Goal: Information Seeking & Learning: Learn about a topic

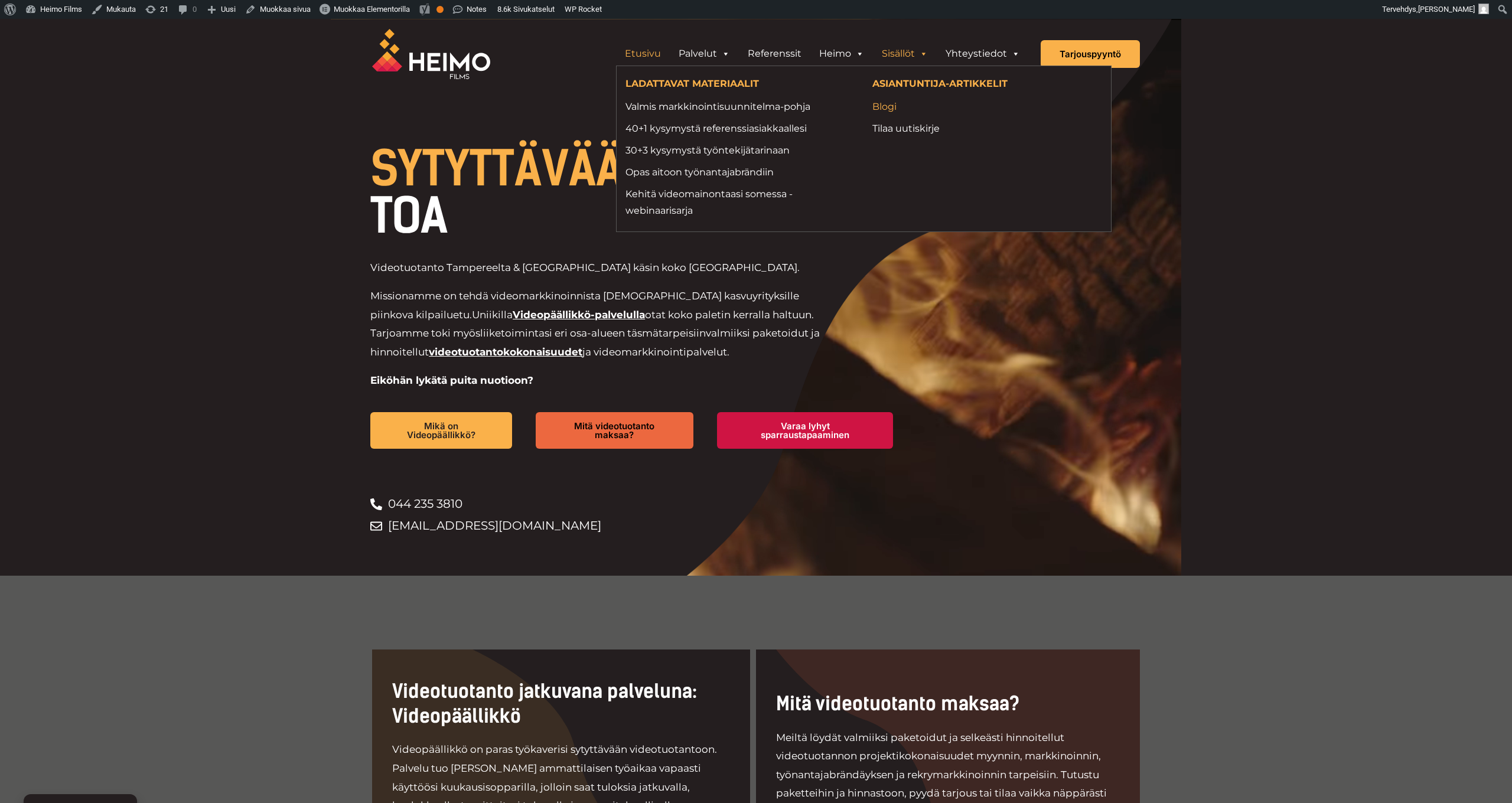
click at [868, 111] on link "Blogi" at bounding box center [987, 107] width 229 height 16
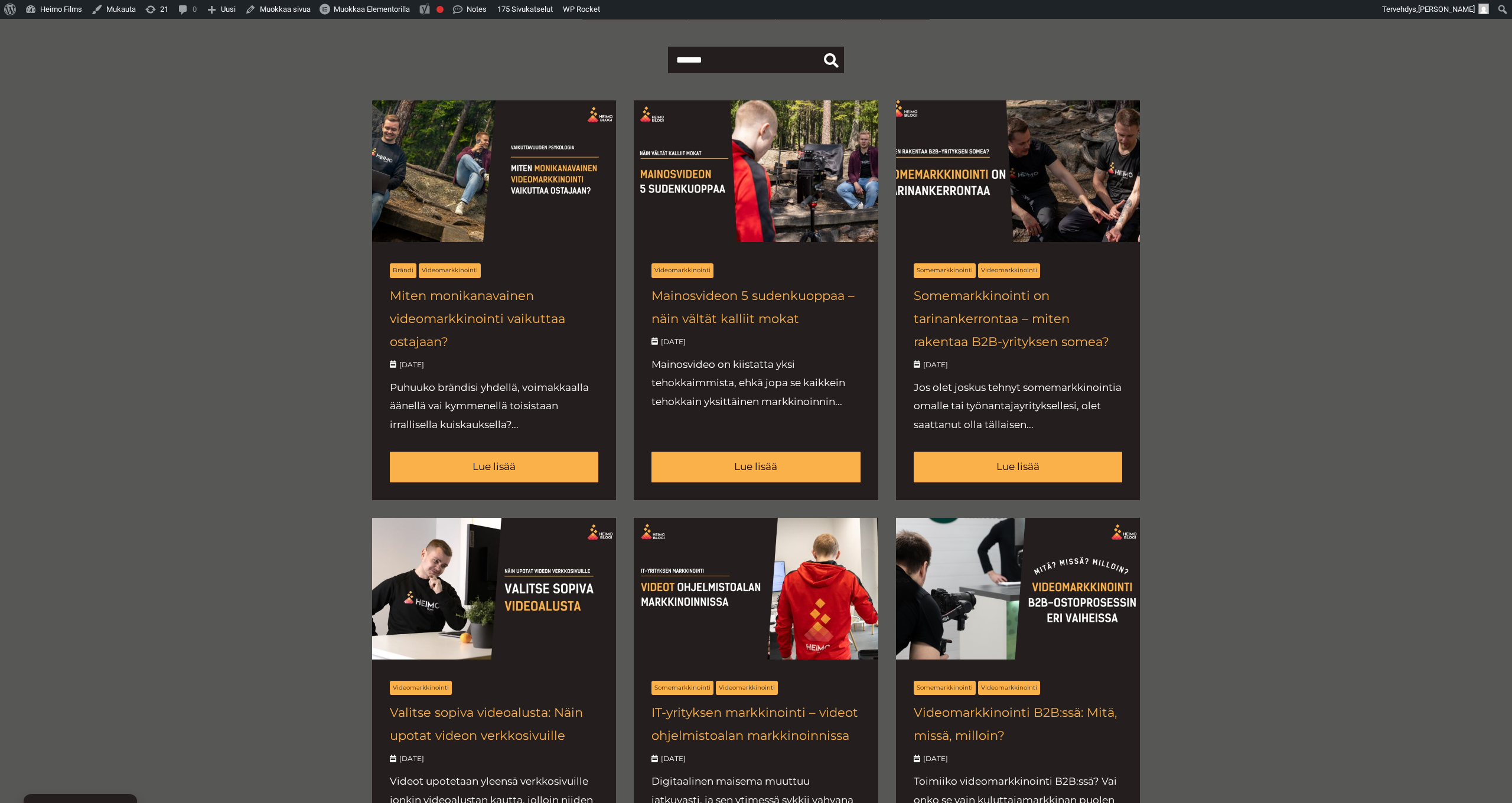
scroll to position [467, 0]
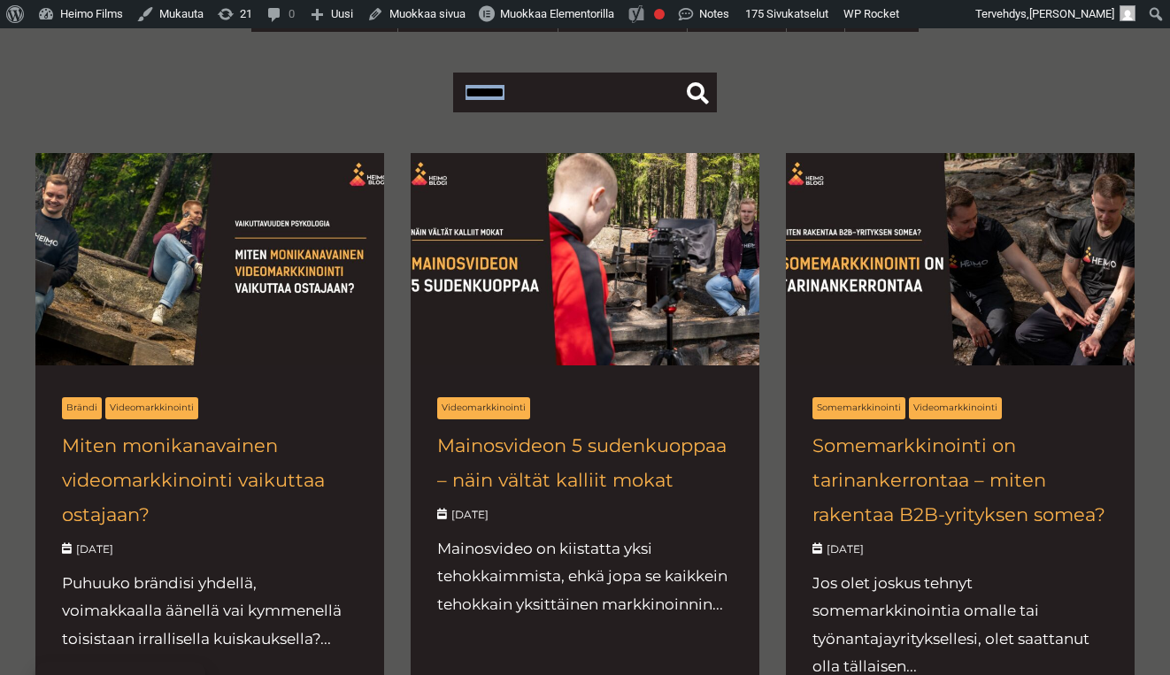
drag, startPoint x: 894, startPoint y: 75, endPoint x: 468, endPoint y: 73, distance: 425.6
click at [401, 76] on div at bounding box center [584, 93] width 1099 height 42
click at [764, 64] on div at bounding box center [584, 93] width 1099 height 86
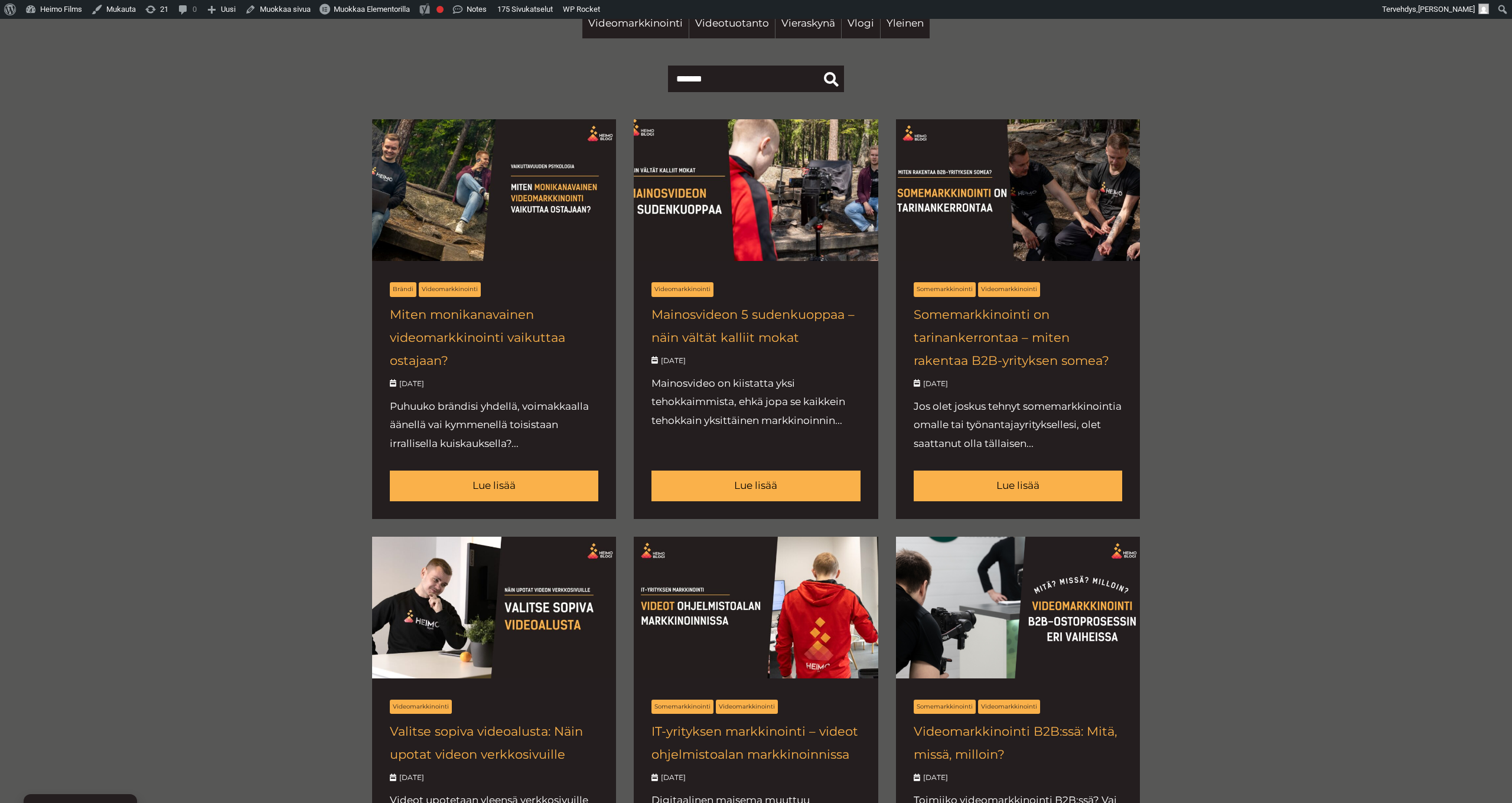
scroll to position [463, 0]
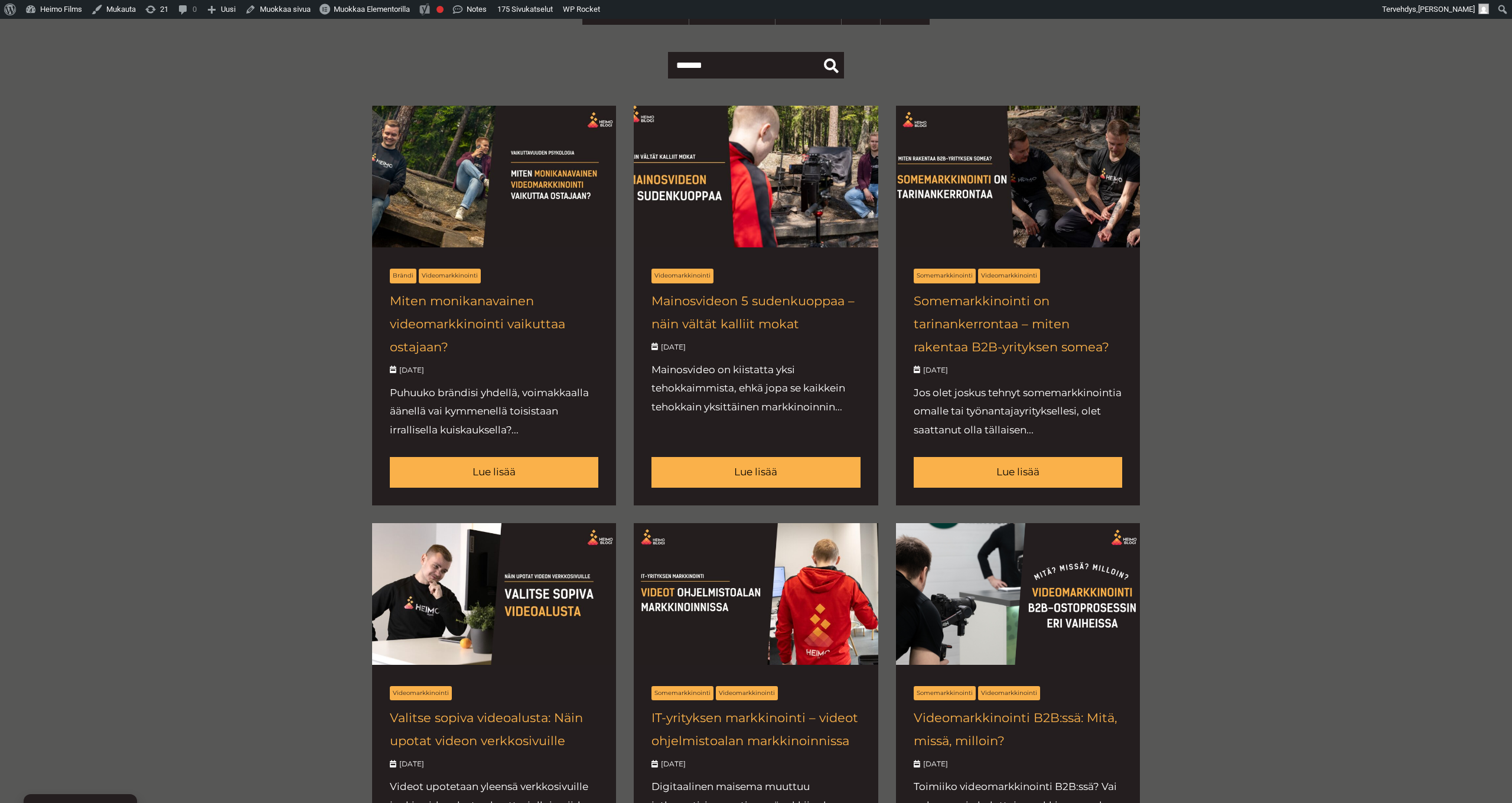
click at [779, 204] on link at bounding box center [755, 305] width 244 height 400
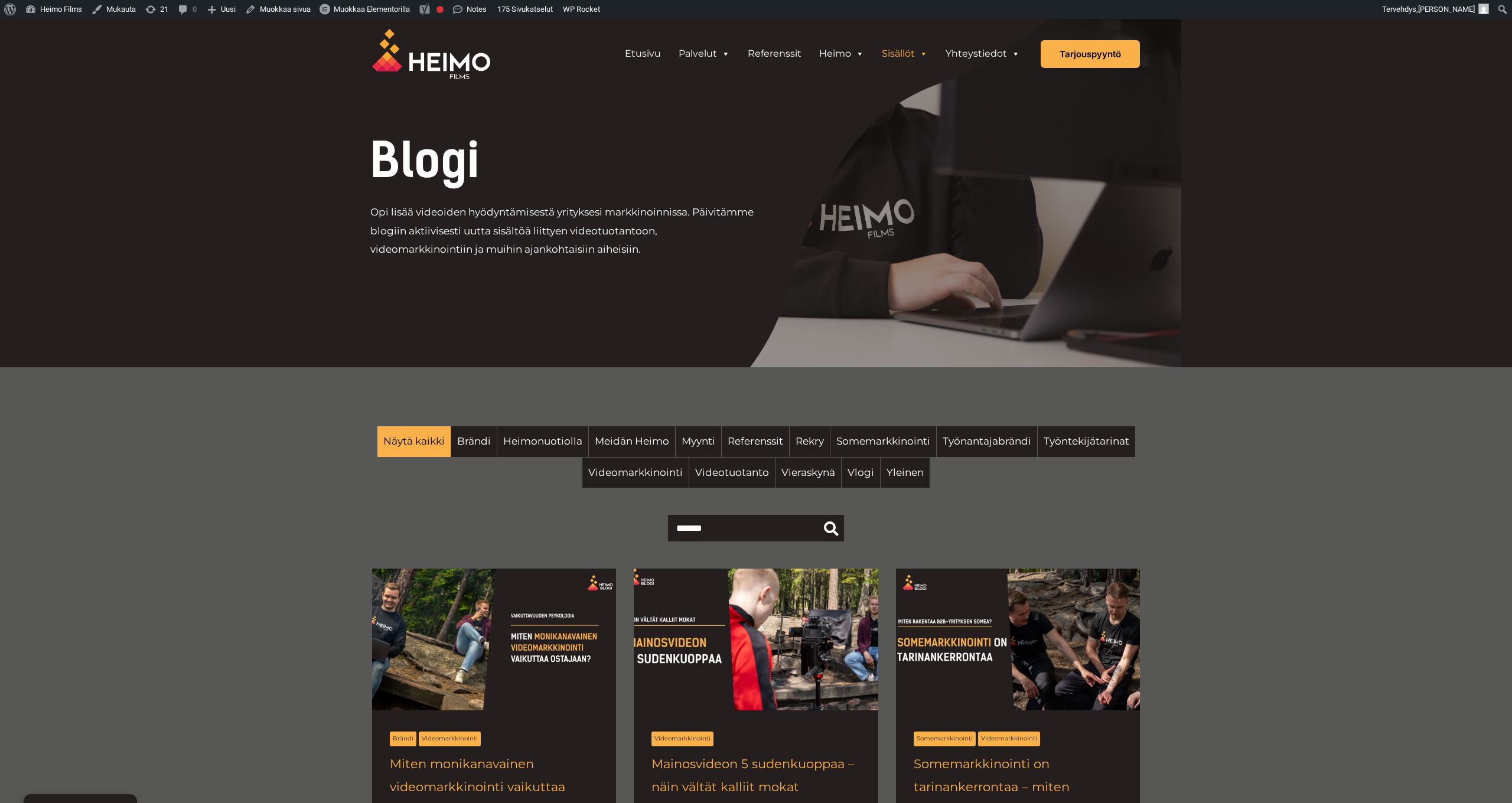
scroll to position [463, 0]
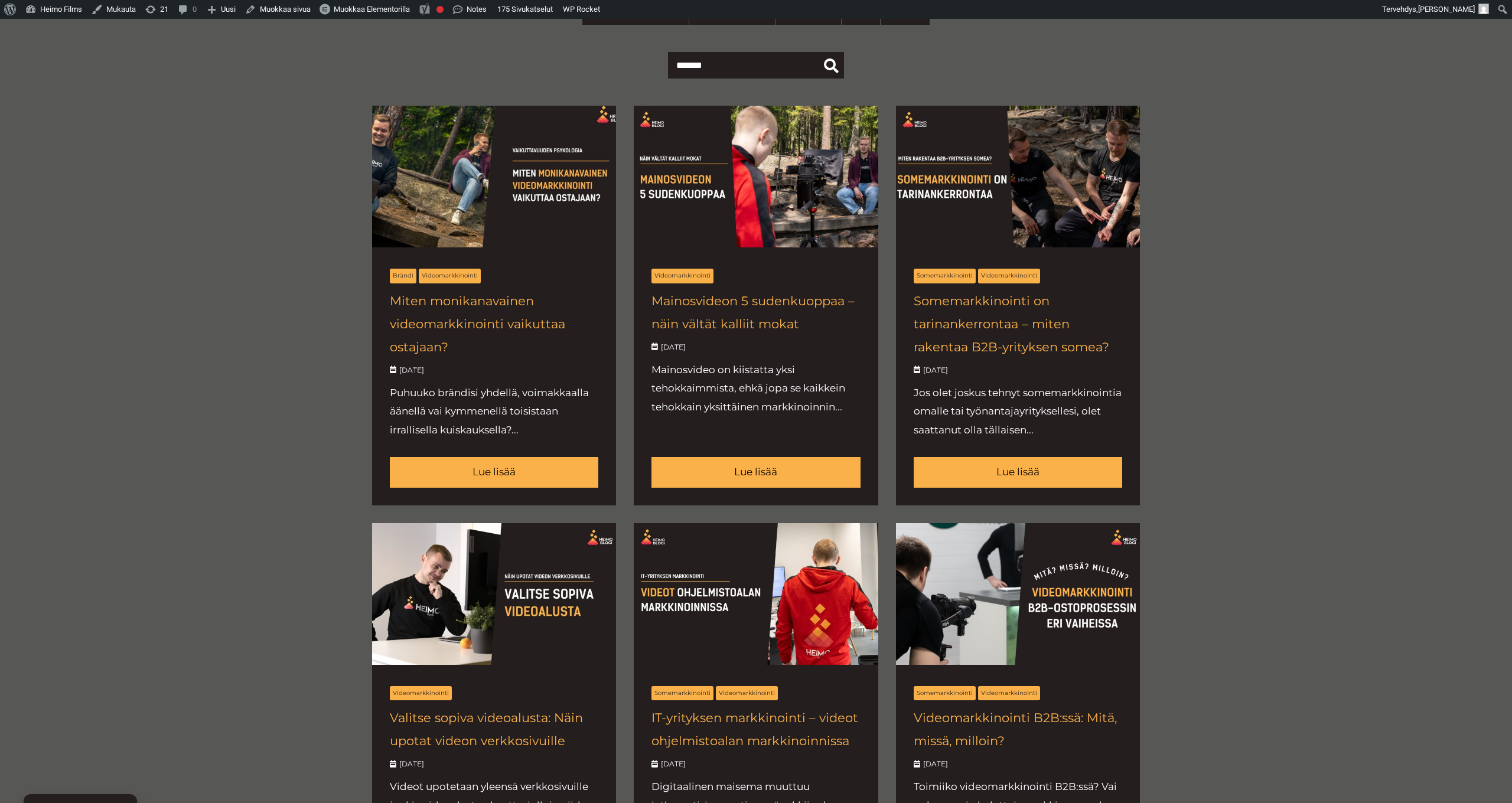
click at [483, 198] on link at bounding box center [493, 305] width 244 height 400
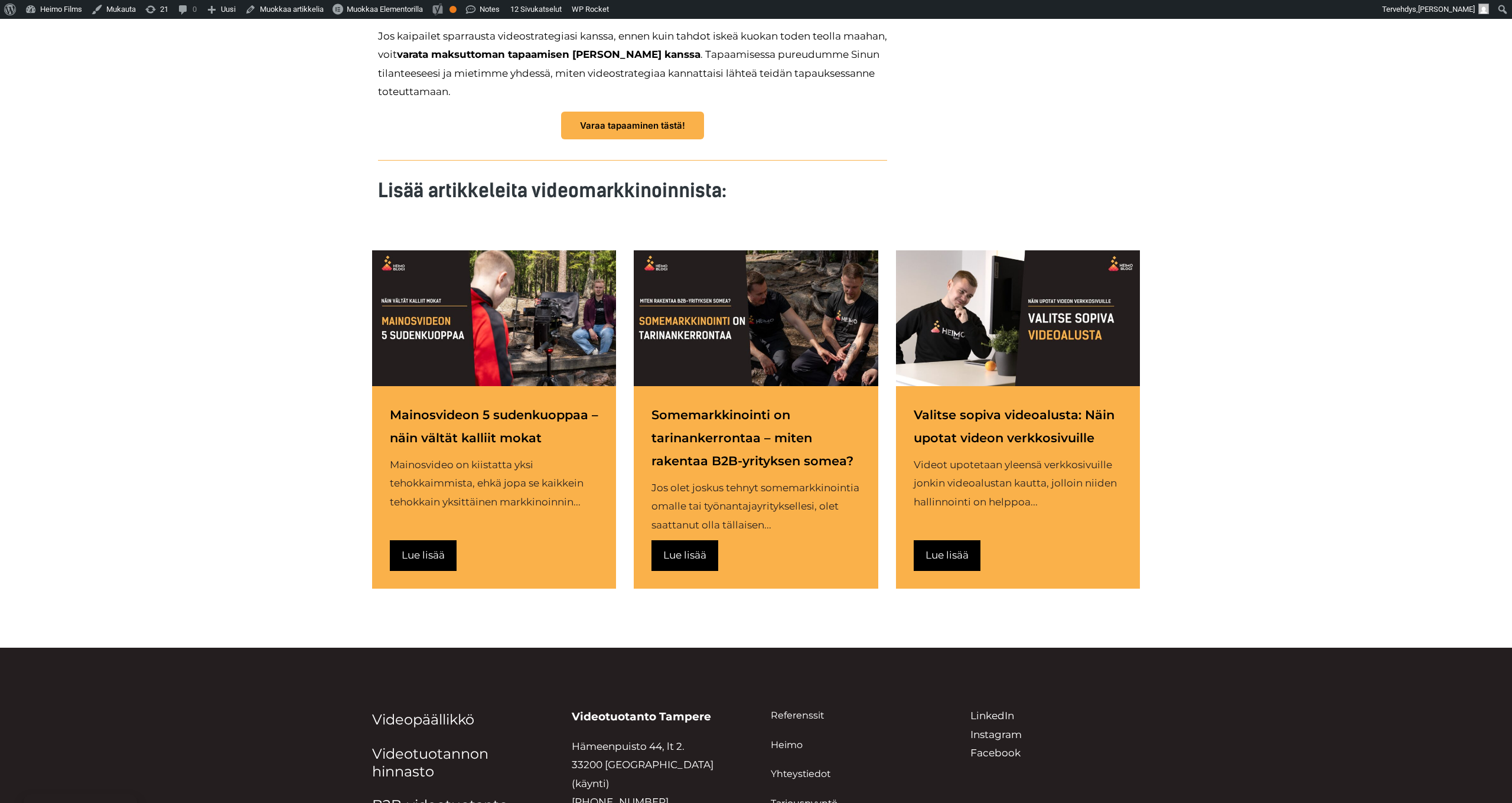
scroll to position [2879, 0]
click at [674, 300] on div at bounding box center [755, 318] width 244 height 136
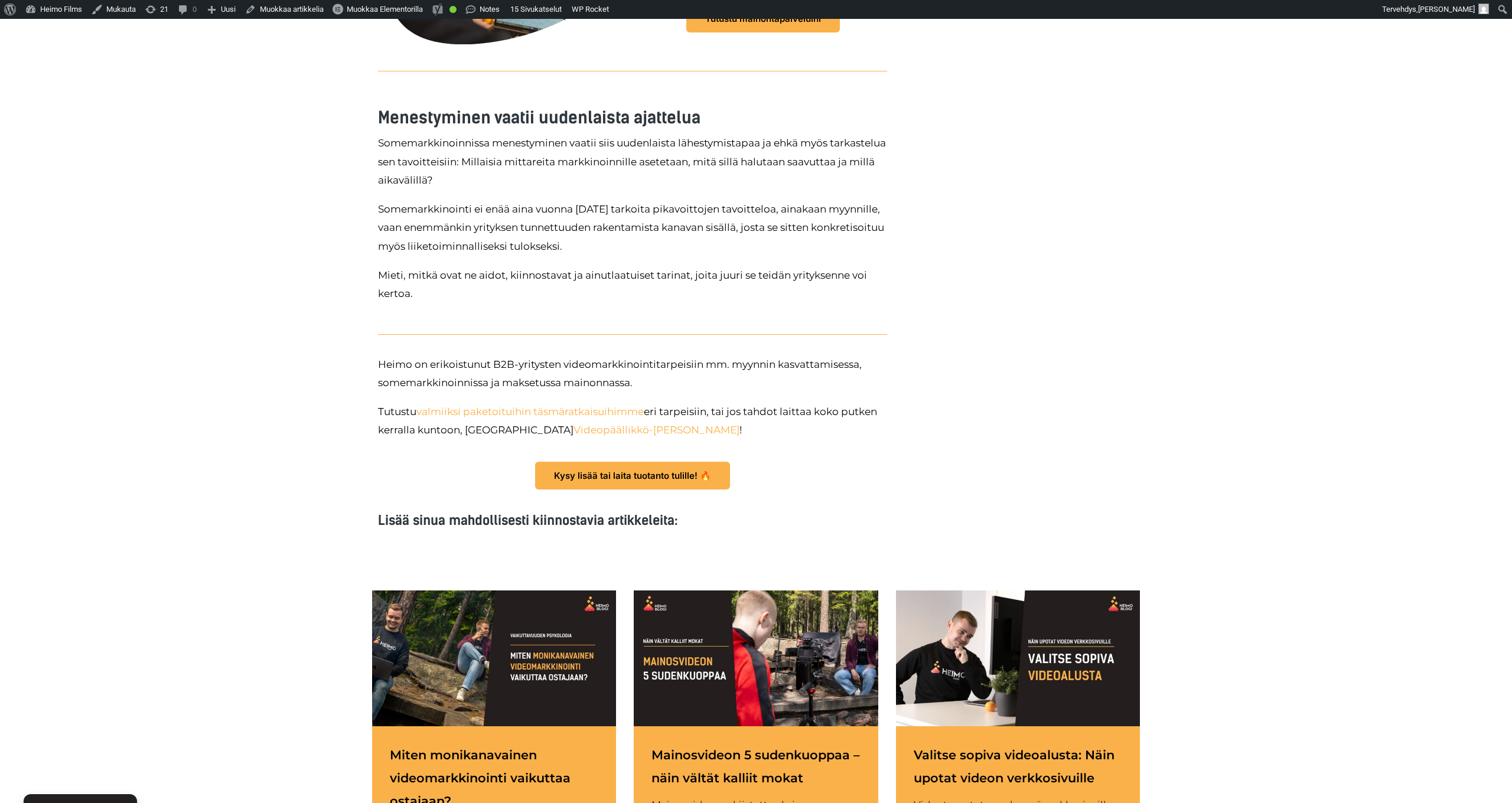
scroll to position [3633, 0]
click at [771, 590] on div at bounding box center [755, 658] width 244 height 136
